Goal: Information Seeking & Learning: Learn about a topic

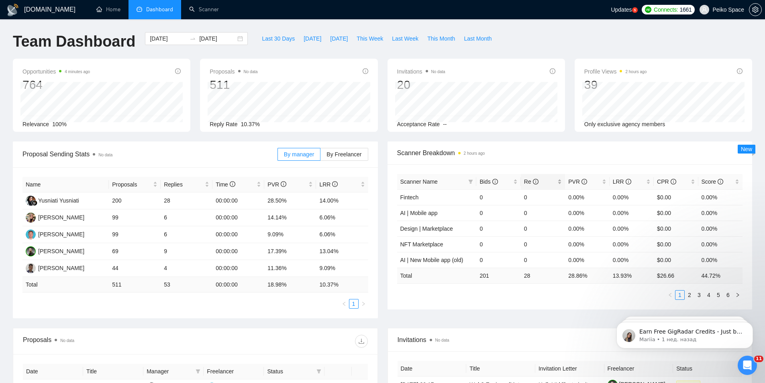
click at [524, 182] on div "Re" at bounding box center [543, 181] width 38 height 9
click at [526, 181] on span "Re" at bounding box center [531, 181] width 14 height 6
click at [236, 36] on div "[DATE] [DATE]" at bounding box center [196, 38] width 103 height 13
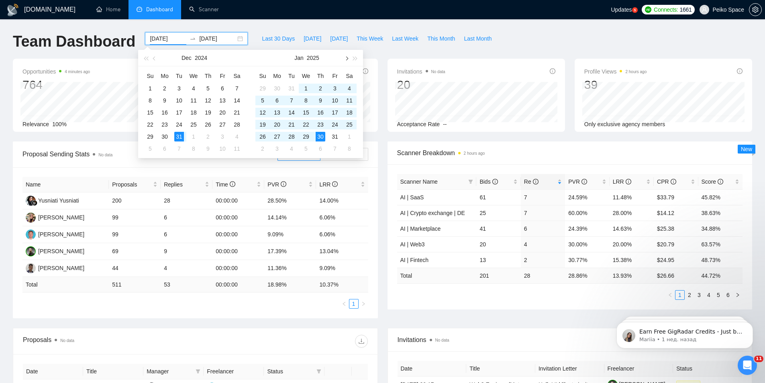
click at [345, 57] on button "button" at bounding box center [346, 58] width 9 height 16
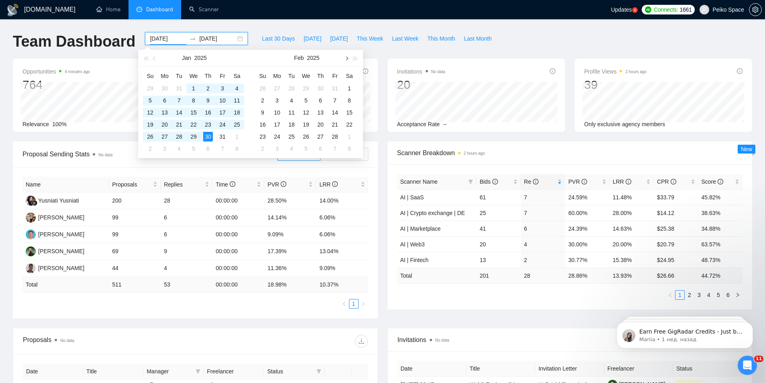
click at [345, 57] on button "button" at bounding box center [346, 58] width 9 height 16
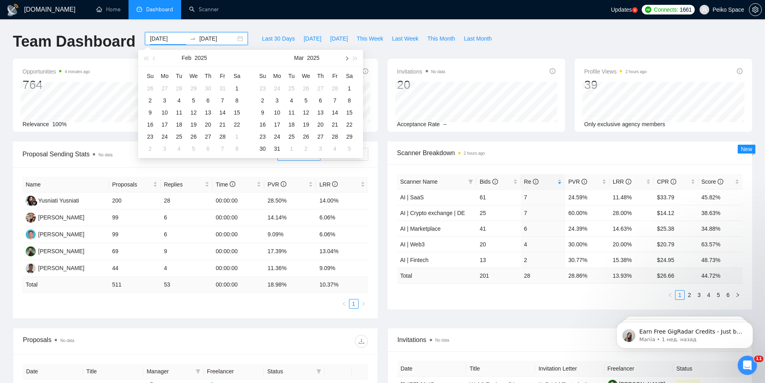
click at [345, 57] on button "button" at bounding box center [346, 58] width 9 height 16
click at [349, 56] on button "button" at bounding box center [346, 58] width 9 height 16
click at [348, 57] on button "button" at bounding box center [346, 58] width 9 height 16
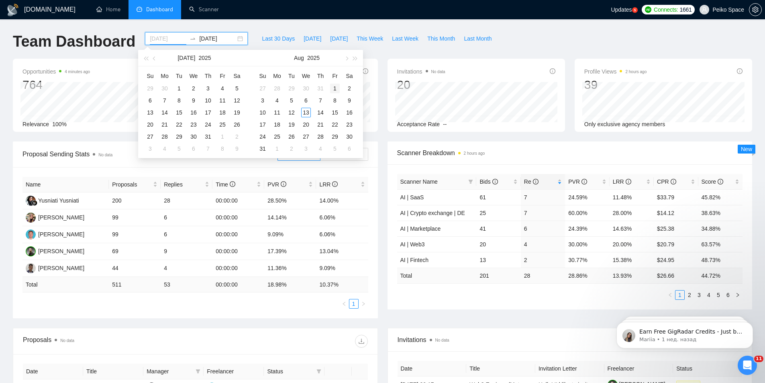
type input "[DATE]"
click at [333, 88] on div "1" at bounding box center [335, 89] width 10 height 10
click at [342, 59] on button "button" at bounding box center [346, 58] width 9 height 16
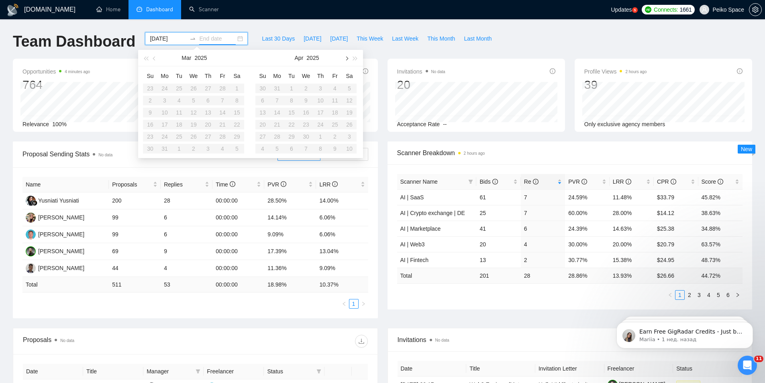
click at [342, 59] on button "button" at bounding box center [346, 58] width 9 height 16
type input "[DATE]"
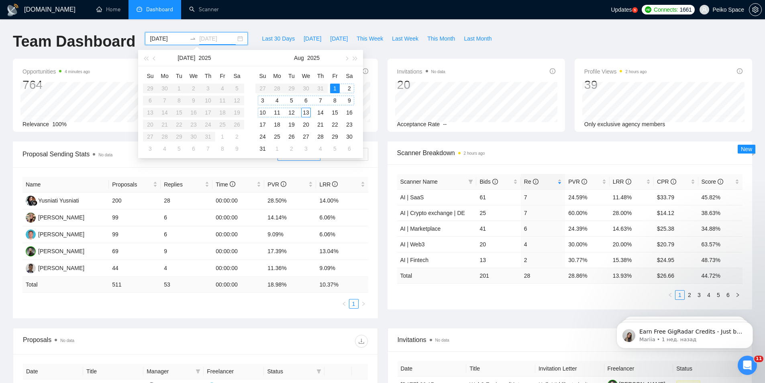
click at [303, 110] on div "13" at bounding box center [306, 113] width 10 height 10
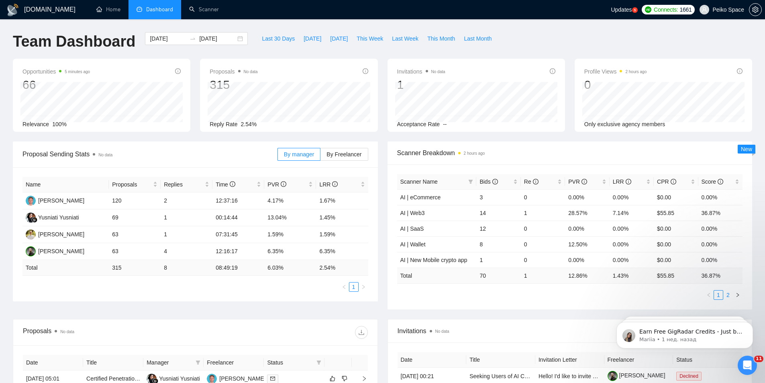
click at [730, 295] on link "2" at bounding box center [727, 294] width 9 height 9
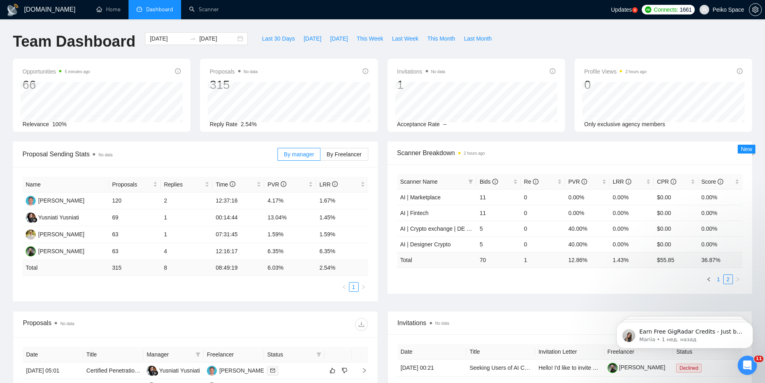
click at [719, 283] on li "1" at bounding box center [718, 279] width 10 height 10
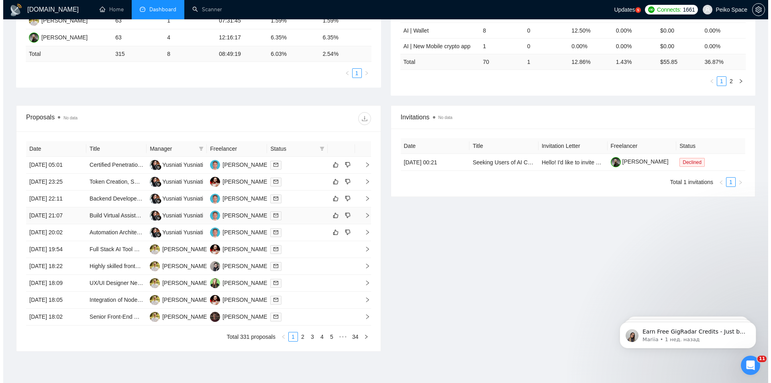
scroll to position [241, 0]
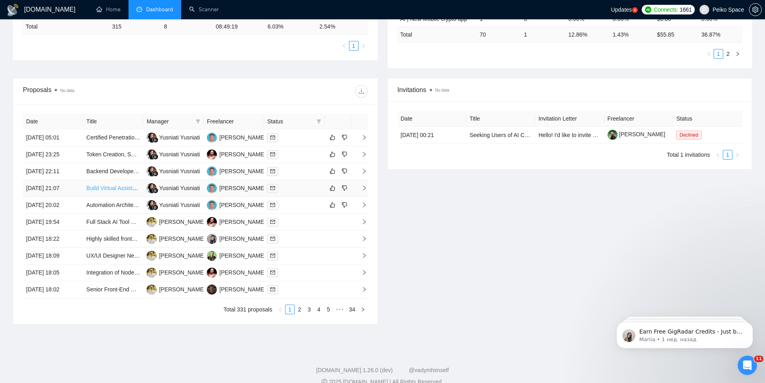
click at [110, 187] on link "Build Virtual Assistant & Freelancer Marketplace (Web + Mobile App)" at bounding box center [171, 188] width 171 height 6
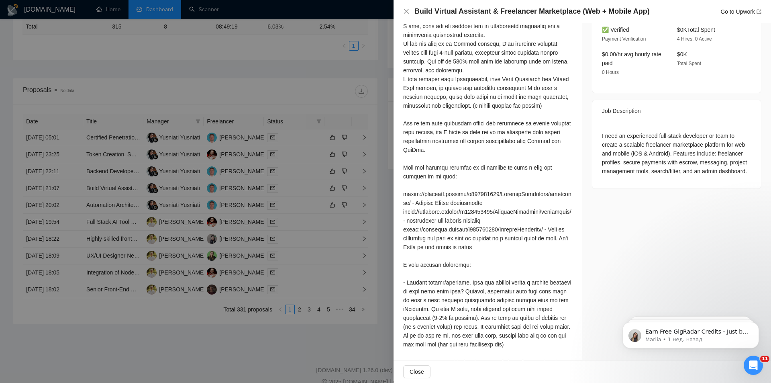
scroll to position [313, 0]
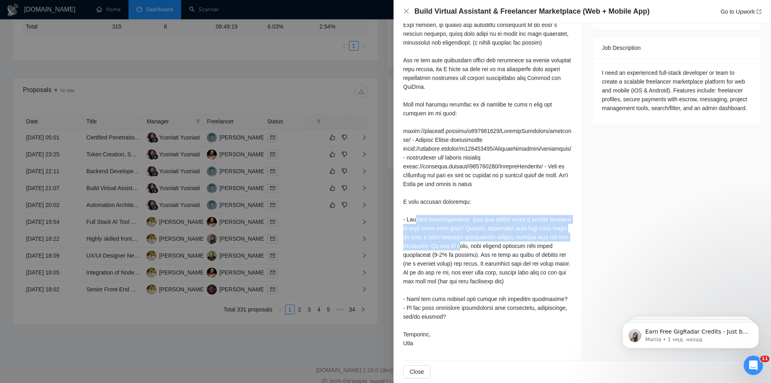
drag, startPoint x: 415, startPoint y: 219, endPoint x: 480, endPoint y: 246, distance: 69.8
click at [480, 246] on div at bounding box center [487, 144] width 169 height 406
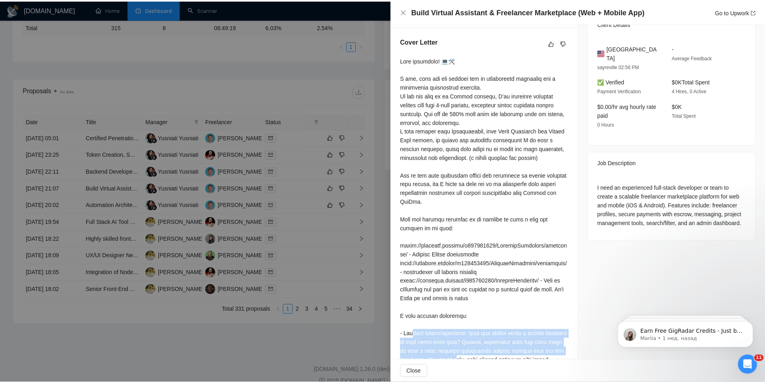
scroll to position [32, 0]
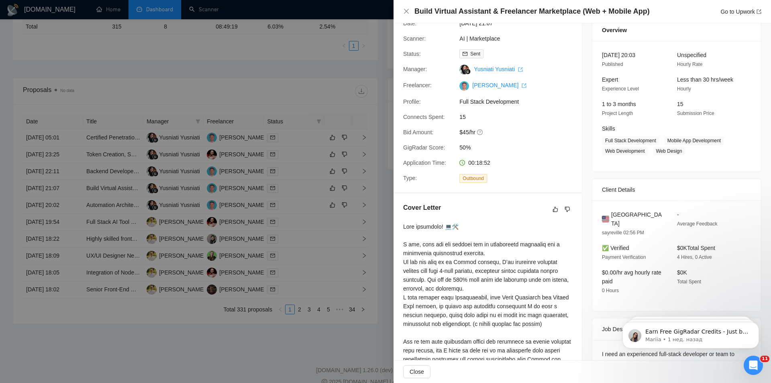
click at [377, 115] on div at bounding box center [385, 191] width 771 height 383
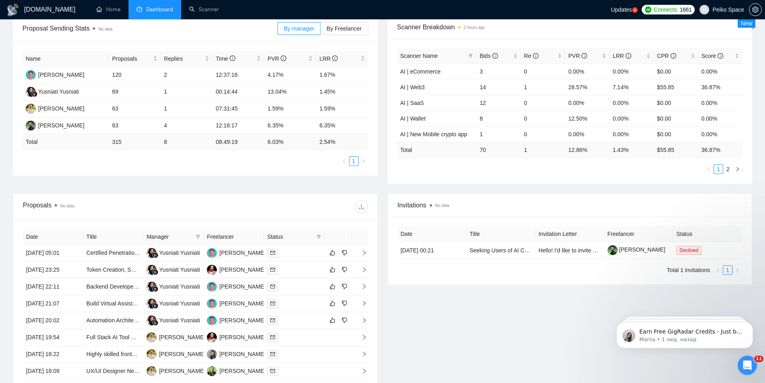
scroll to position [0, 0]
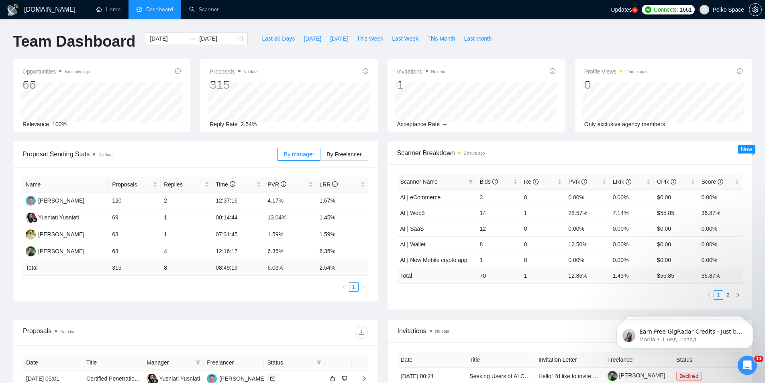
click at [623, 8] on span "Updates" at bounding box center [621, 9] width 21 height 6
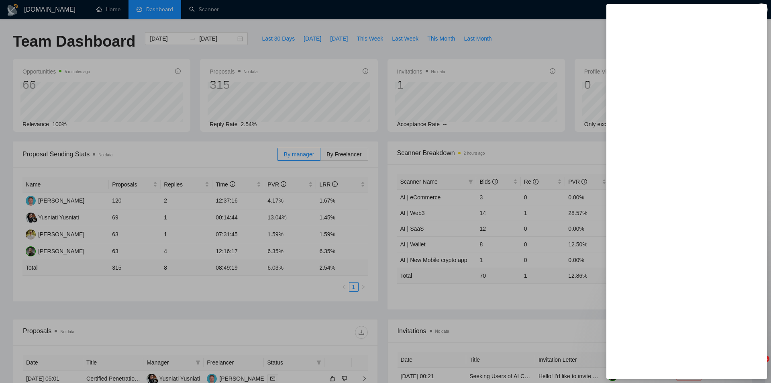
click at [443, 47] on div at bounding box center [385, 191] width 771 height 383
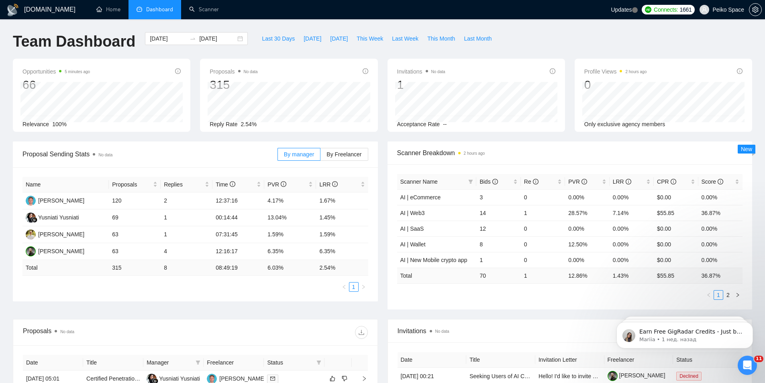
click at [246, 124] on span "2.54%" at bounding box center [249, 124] width 16 height 6
drag, startPoint x: 251, startPoint y: 123, endPoint x: 232, endPoint y: 124, distance: 18.9
click at [232, 124] on div "Reply Rate 2.54%" at bounding box center [289, 124] width 158 height 9
